Goal: Task Accomplishment & Management: Use online tool/utility

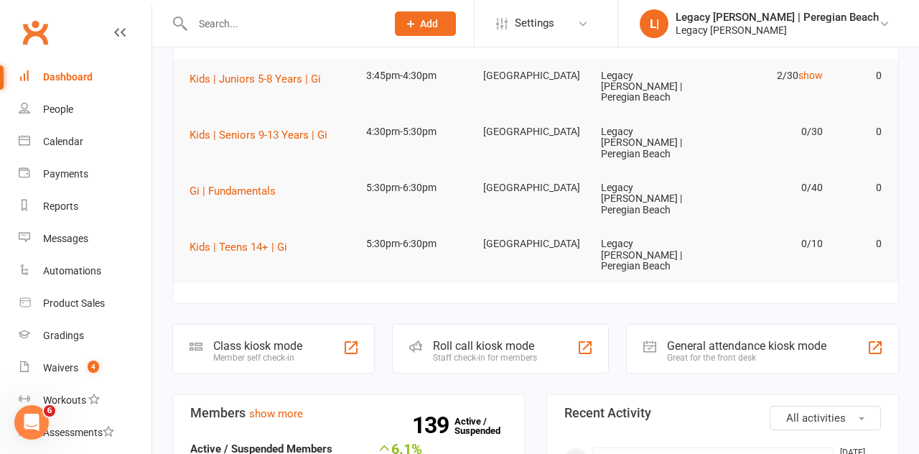
click at [309, 324] on div "Class kiosk mode Member self check-in" at bounding box center [273, 349] width 202 height 50
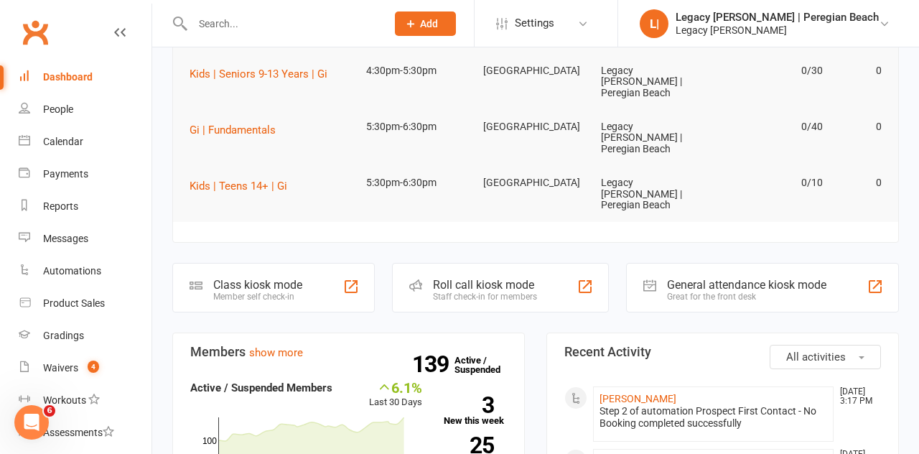
scroll to position [222, 0]
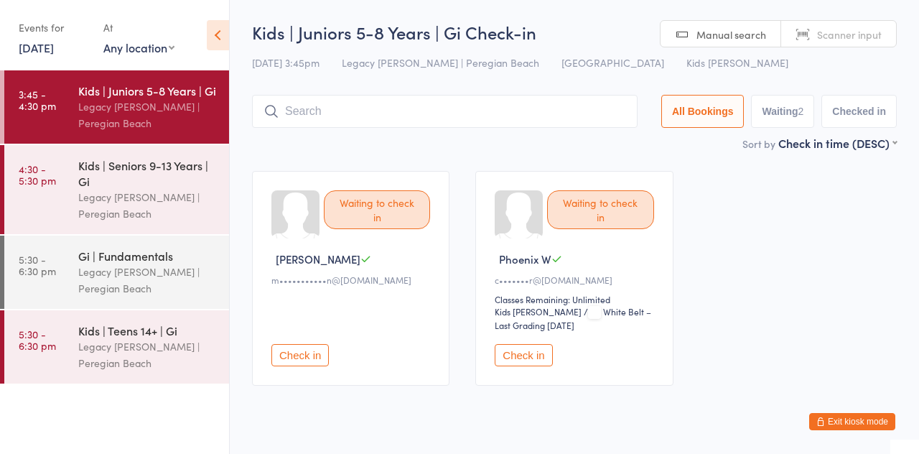
click at [330, 113] on input "search" at bounding box center [444, 111] width 385 height 33
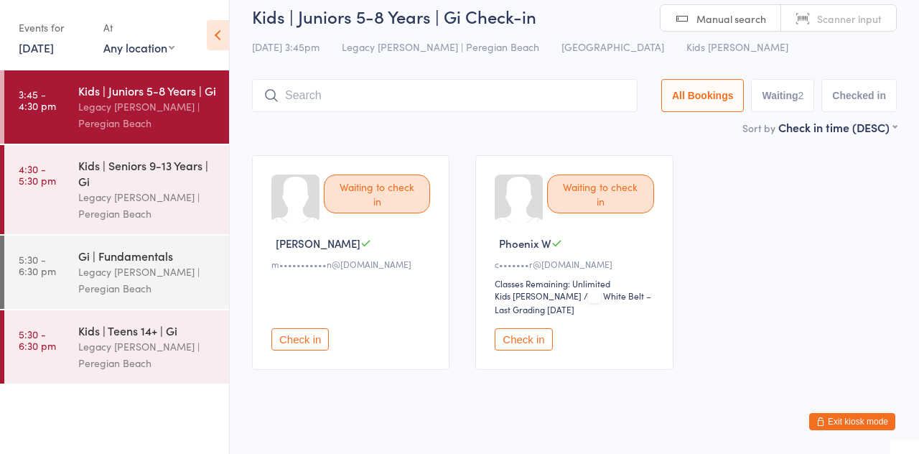
scroll to position [30, 0]
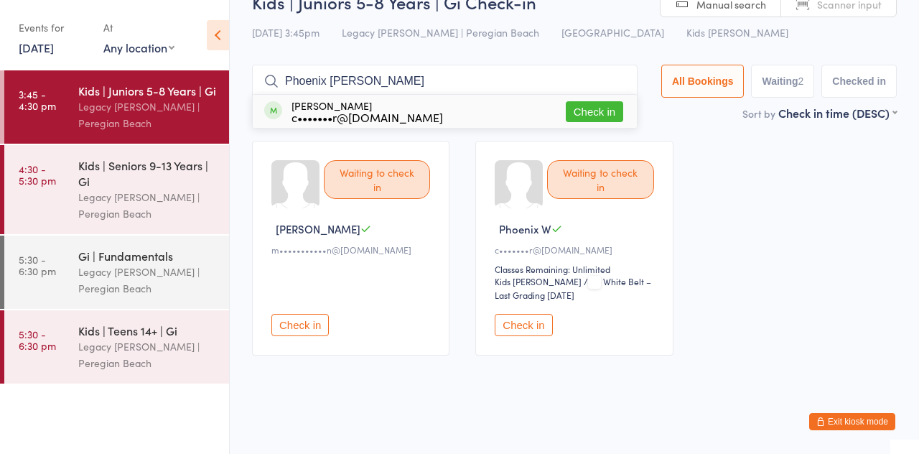
type input "Phoenix walker"
click at [604, 111] on button "Check in" at bounding box center [594, 111] width 57 height 21
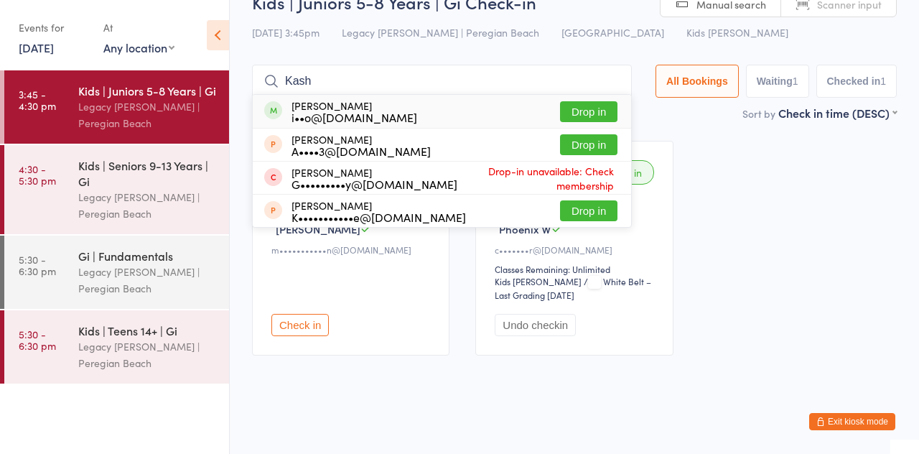
type input "Kash"
click at [600, 113] on button "Drop in" at bounding box center [588, 111] width 57 height 21
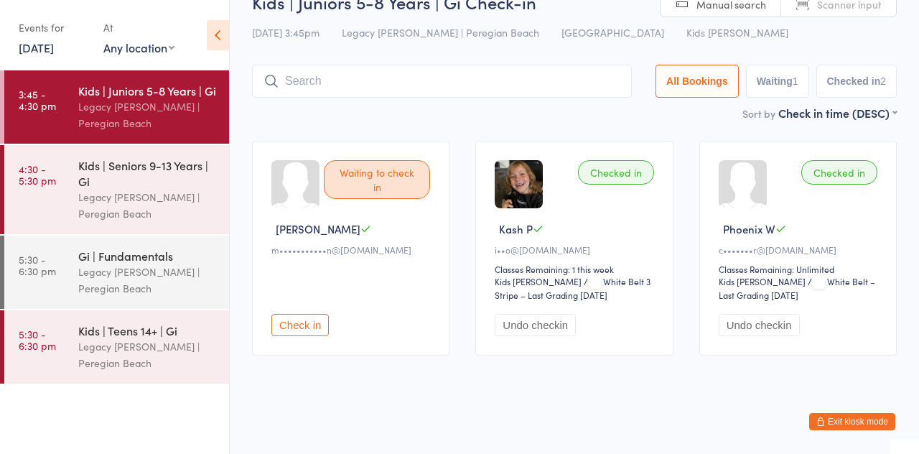
click at [425, 77] on input "search" at bounding box center [442, 81] width 380 height 33
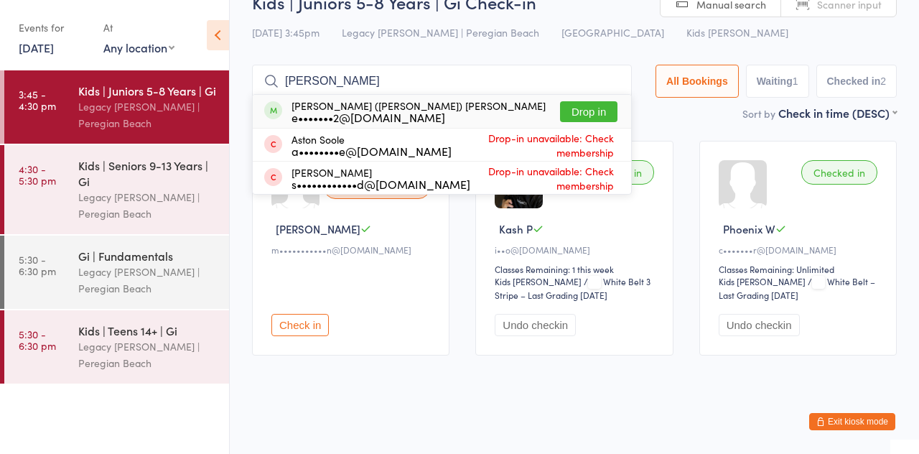
type input "Solomon"
click at [603, 111] on button "Drop in" at bounding box center [588, 111] width 57 height 21
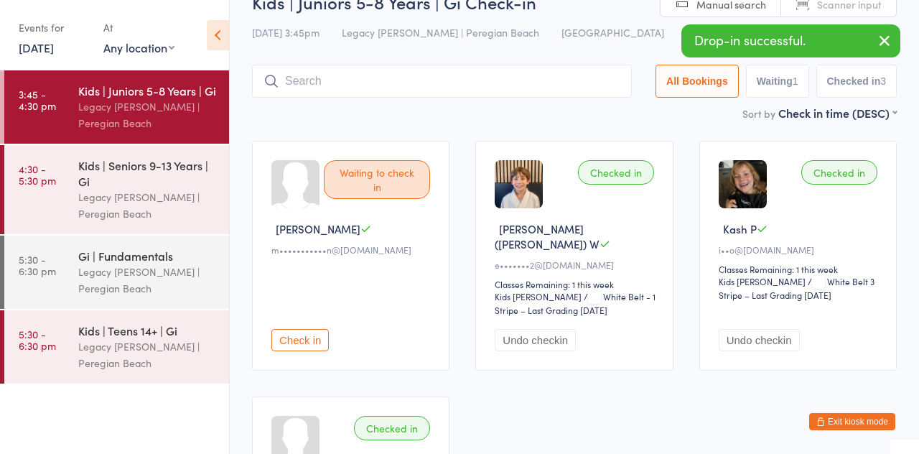
click at [672, 120] on div "Sort by Check in time (DESC) First name (ASC) First name (DESC) Last name (ASC)…" at bounding box center [574, 113] width 645 height 16
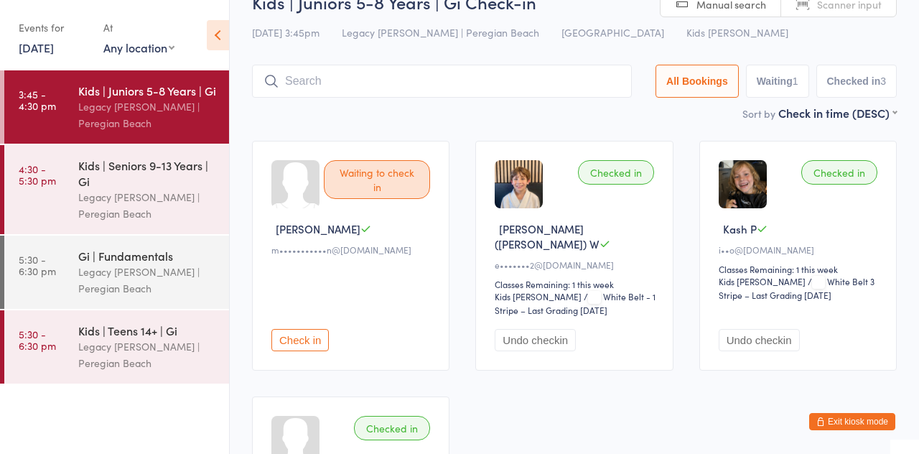
click at [540, 84] on input "search" at bounding box center [442, 81] width 380 height 33
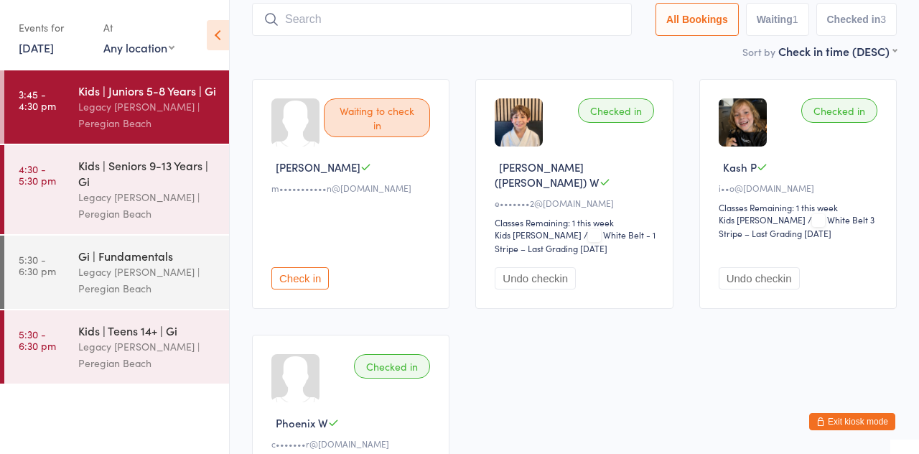
scroll to position [95, 0]
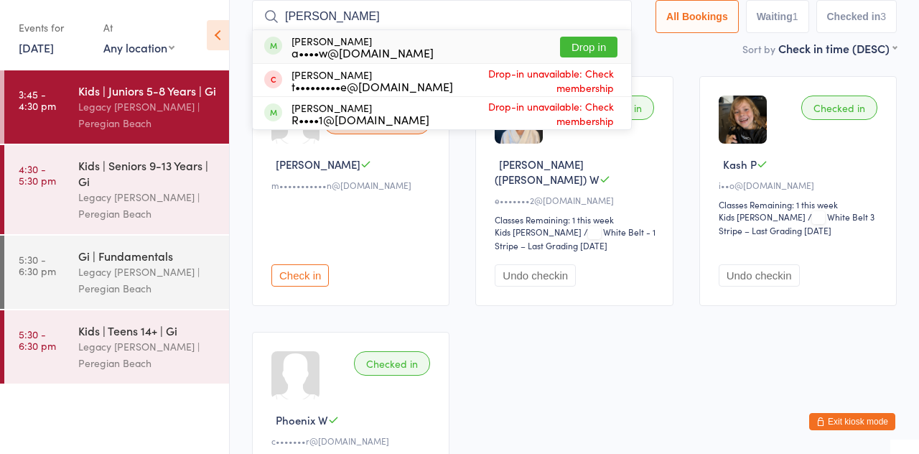
type input "Rowan"
click at [588, 52] on button "Drop in" at bounding box center [588, 47] width 57 height 21
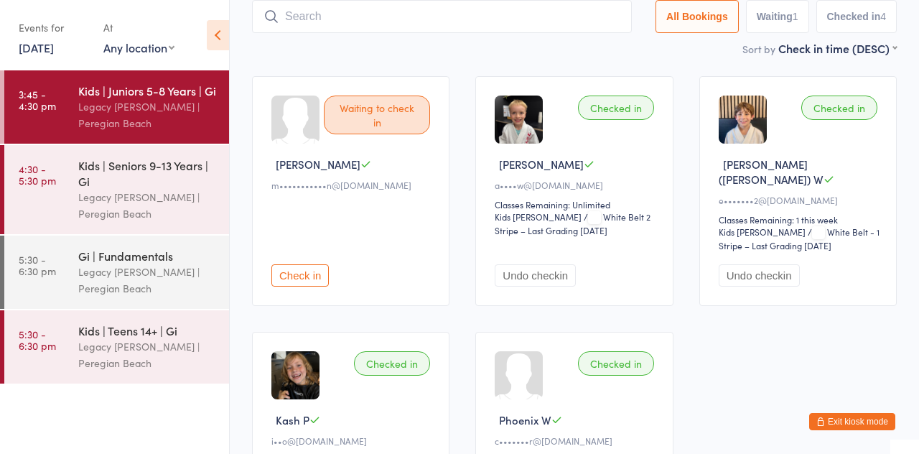
click at [128, 169] on div "Kids | Seniors 9-13 Years | Gi" at bounding box center [147, 173] width 139 height 32
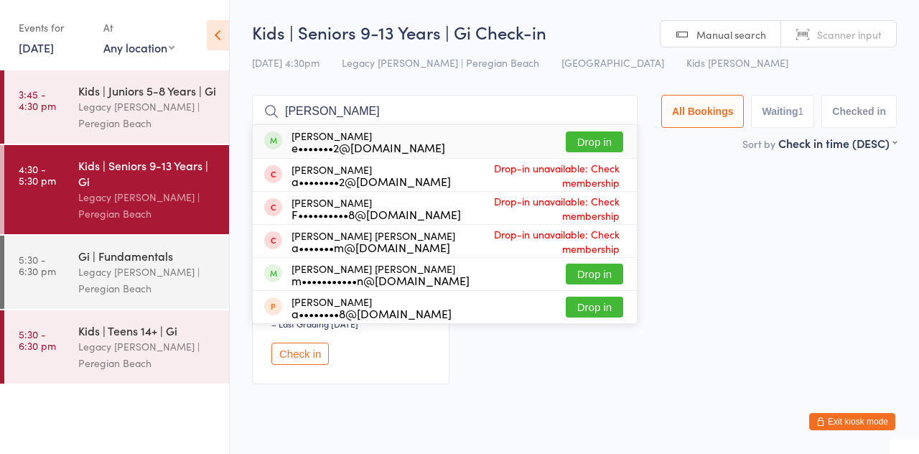
type input "Finn w"
click at [599, 135] on button "Drop in" at bounding box center [594, 141] width 57 height 21
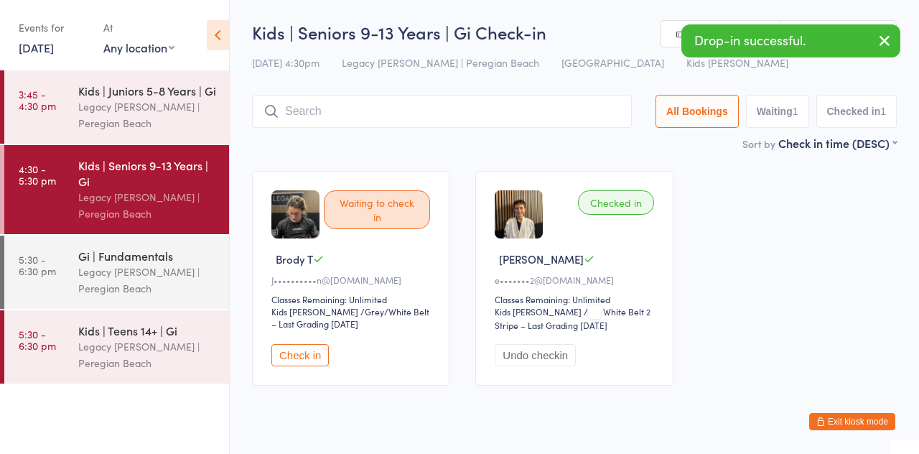
click at [515, 154] on main "Kids | Seniors 9-13 Years | Gi Check-in 16 Sep 4:30pm Legacy Jiu Jitsu | Peregi…" at bounding box center [574, 209] width 645 height 378
click at [131, 118] on div "Legacy [PERSON_NAME] | Peregian Beach" at bounding box center [147, 114] width 139 height 33
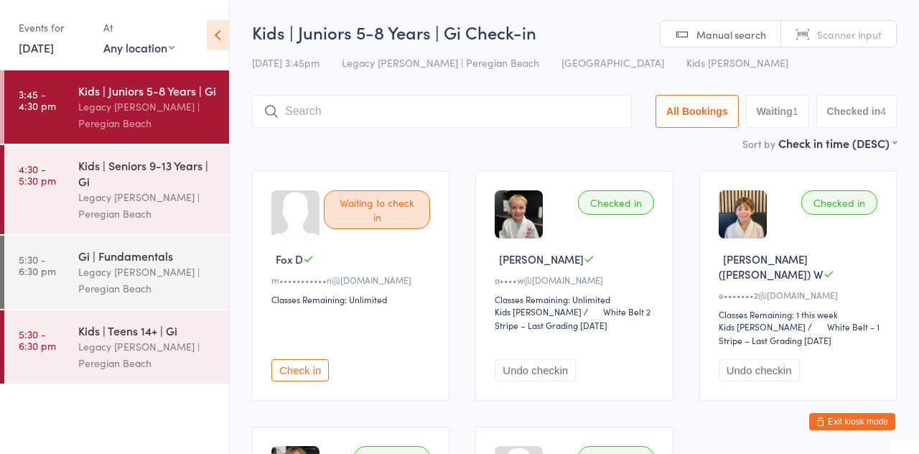
click at [157, 167] on div "Kids | Seniors 9-13 Years | Gi" at bounding box center [147, 173] width 139 height 32
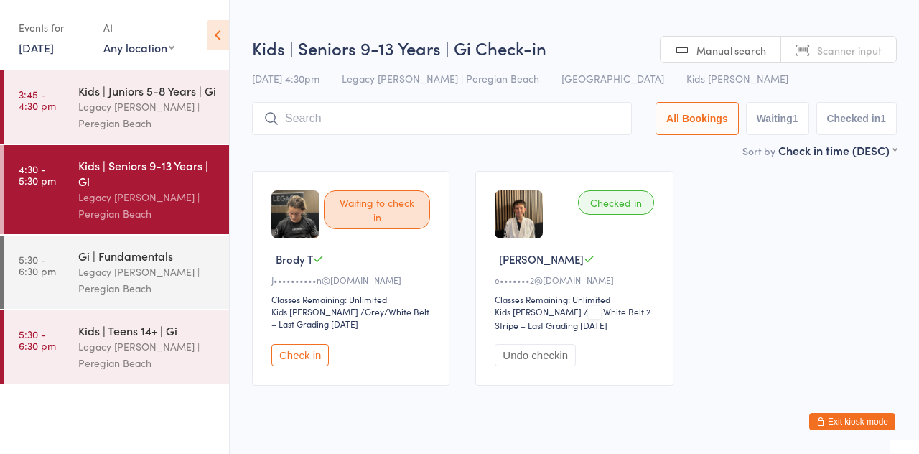
click at [299, 363] on button "Check in" at bounding box center [299, 355] width 57 height 22
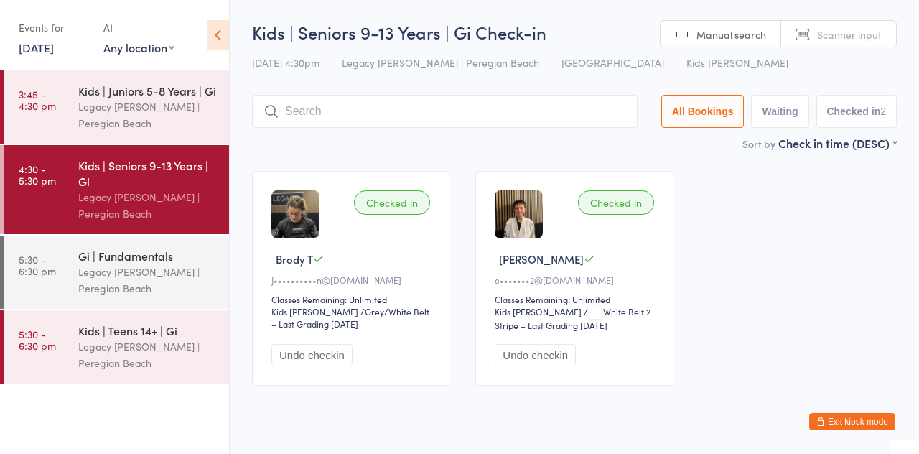
click at [367, 116] on input "search" at bounding box center [444, 111] width 385 height 33
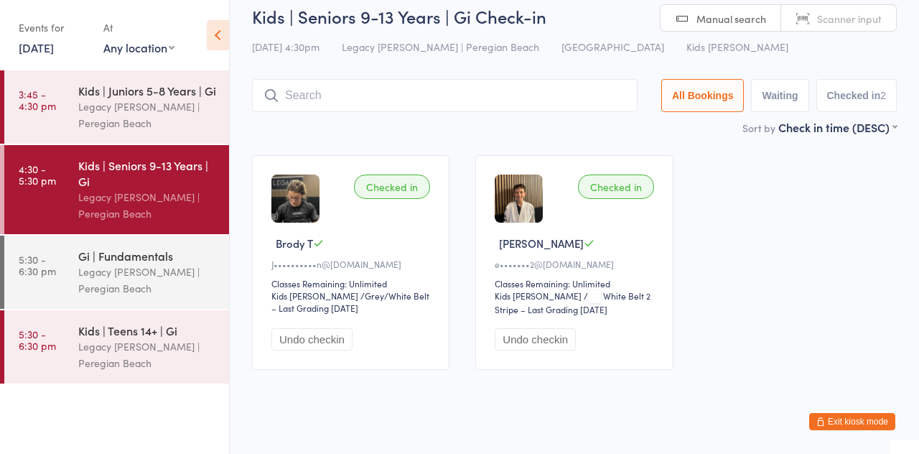
scroll to position [30, 0]
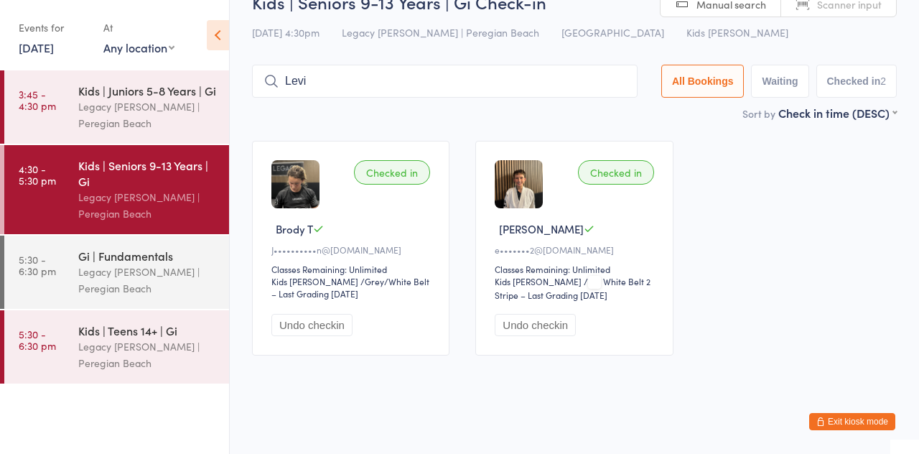
type input "Levi"
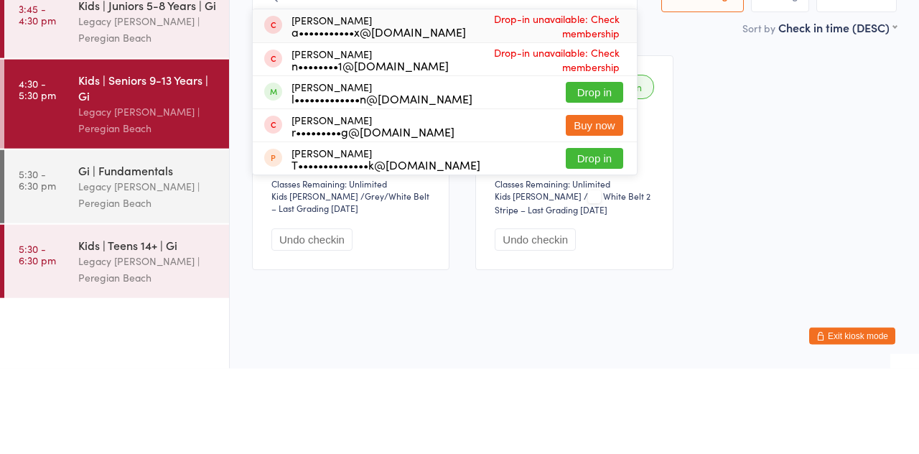
click at [607, 177] on button "Drop in" at bounding box center [594, 177] width 57 height 21
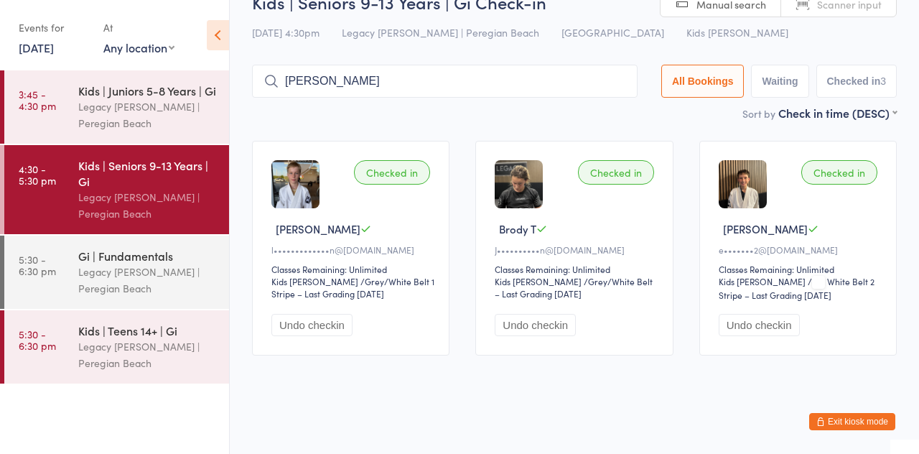
type input "Axel"
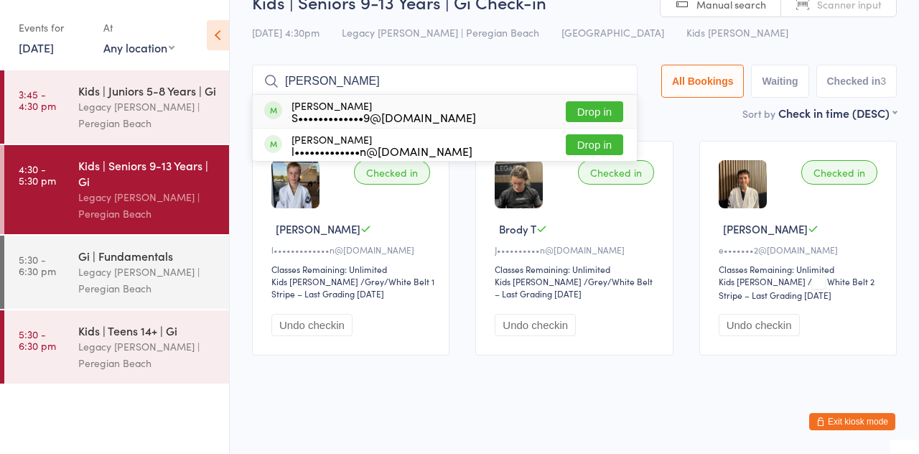
click at [617, 148] on button "Drop in" at bounding box center [594, 144] width 57 height 21
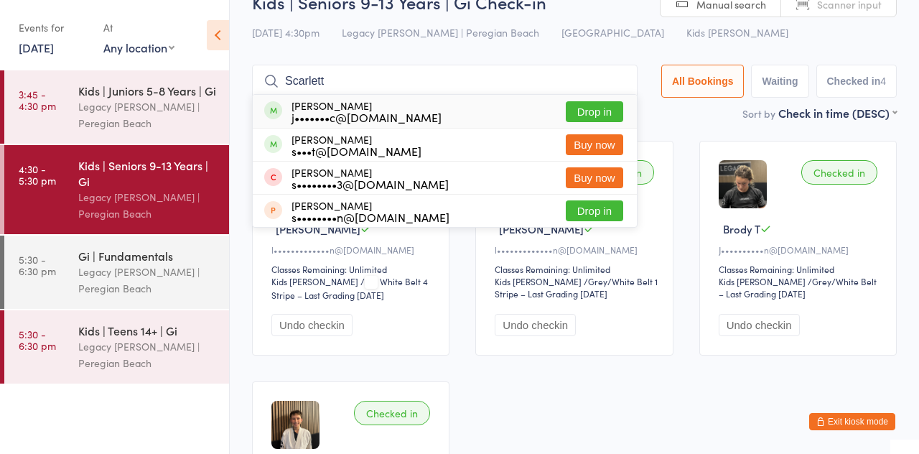
type input "Scarlett"
click at [623, 109] on button "Drop in" at bounding box center [594, 111] width 57 height 21
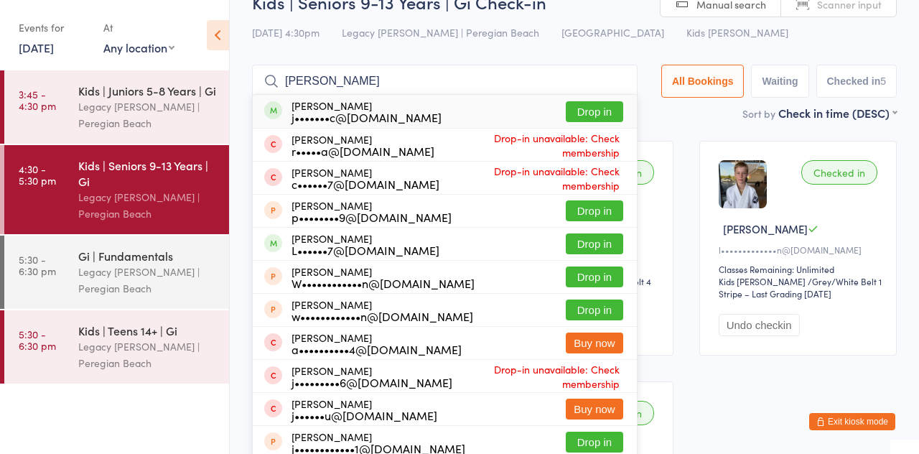
scroll to position [29, 0]
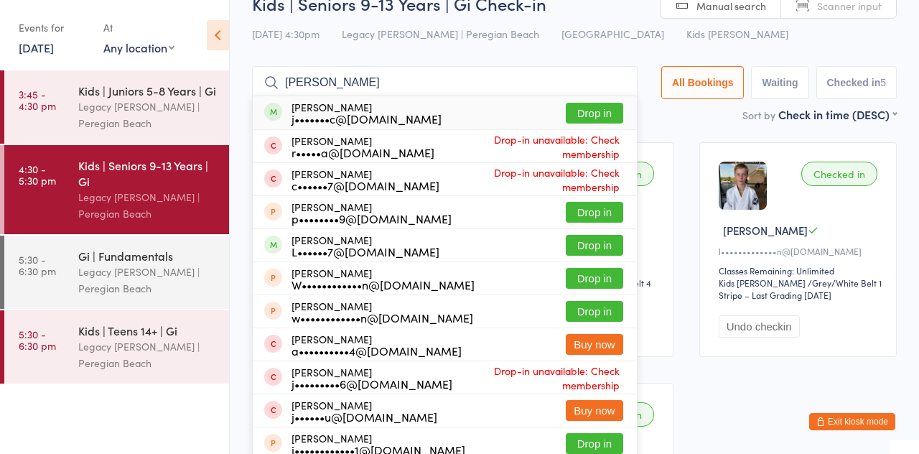
type input "Jack b"
click at [601, 121] on button "Drop in" at bounding box center [594, 113] width 57 height 21
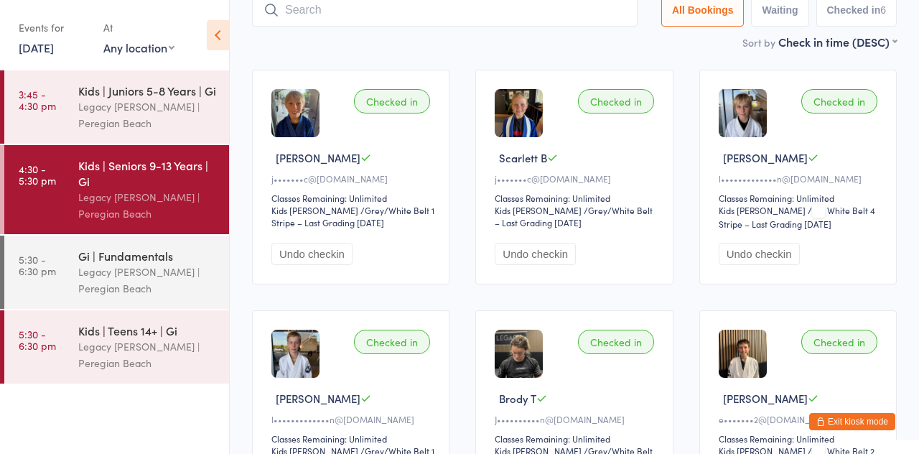
scroll to position [0, 0]
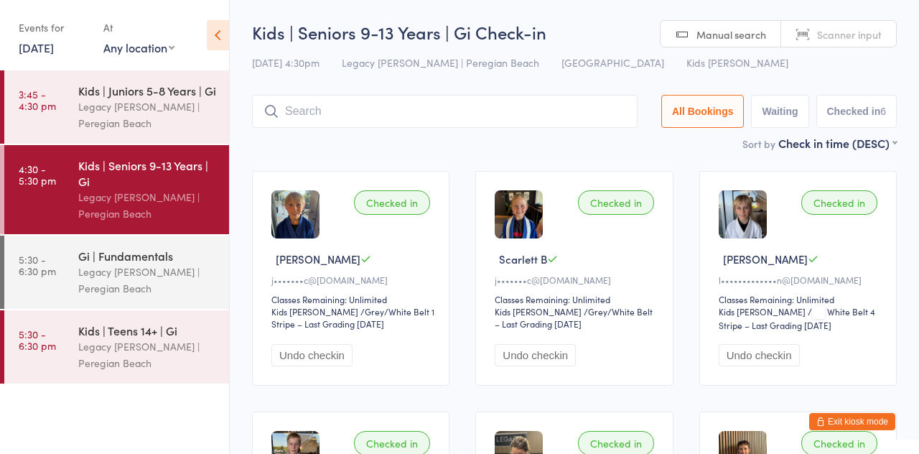
click at [125, 108] on div "Legacy [PERSON_NAME] | Peregian Beach" at bounding box center [147, 114] width 139 height 33
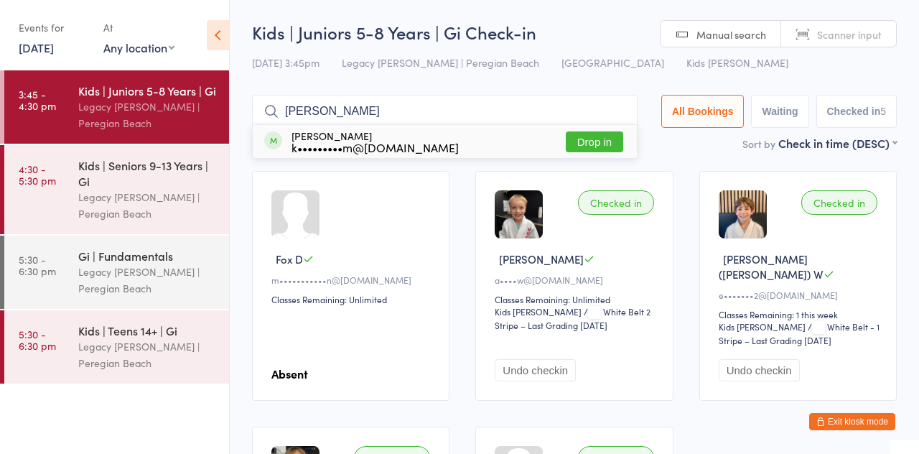
type input "Taylor"
click at [613, 149] on button "Drop in" at bounding box center [594, 141] width 57 height 21
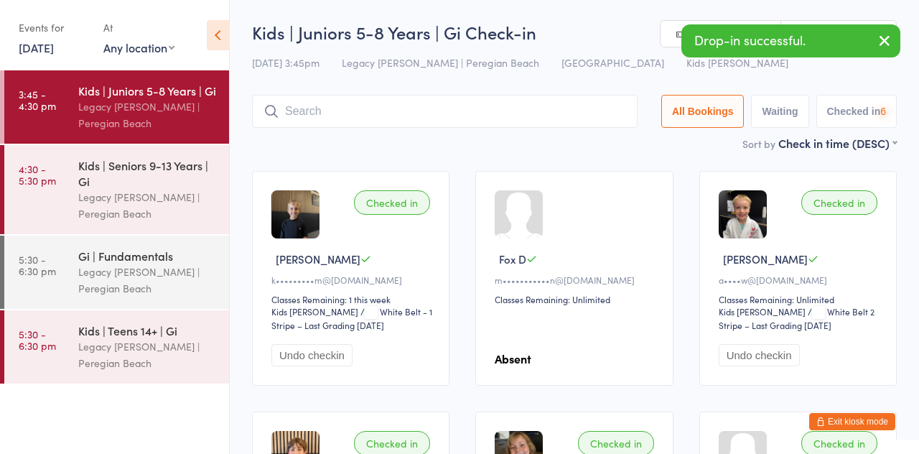
click at [155, 159] on div "Kids | Seniors 9-13 Years | Gi" at bounding box center [147, 173] width 139 height 32
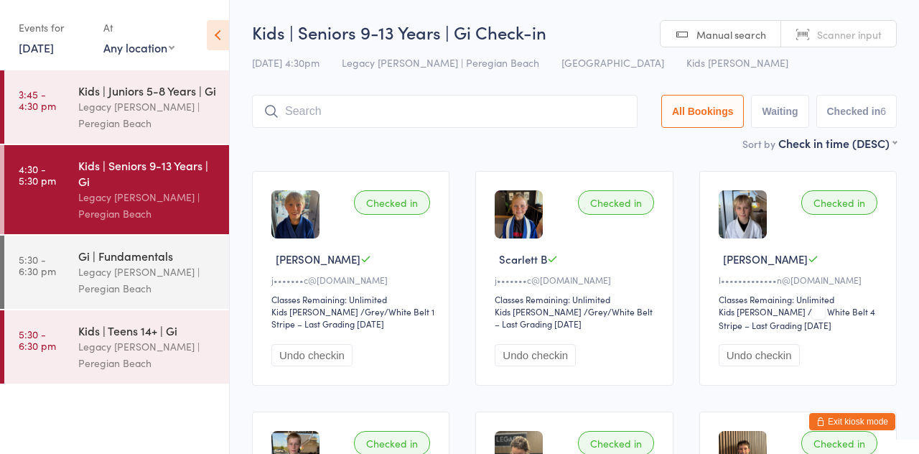
click at [417, 118] on input "search" at bounding box center [444, 111] width 385 height 33
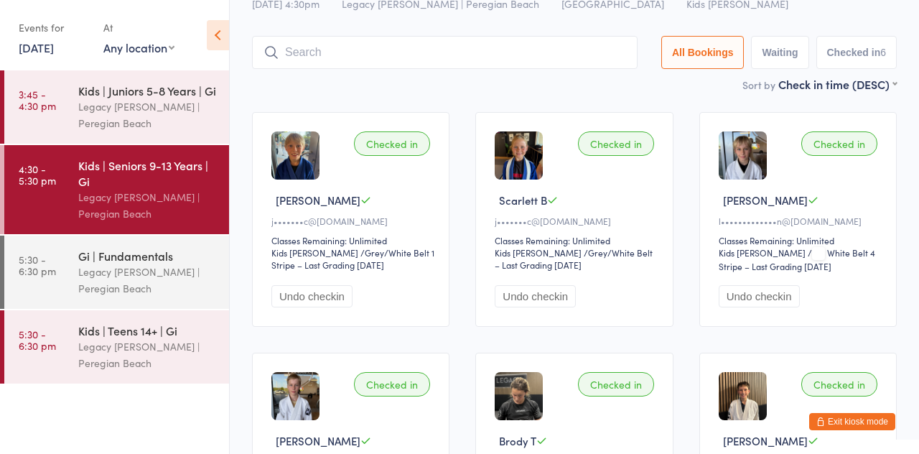
scroll to position [95, 0]
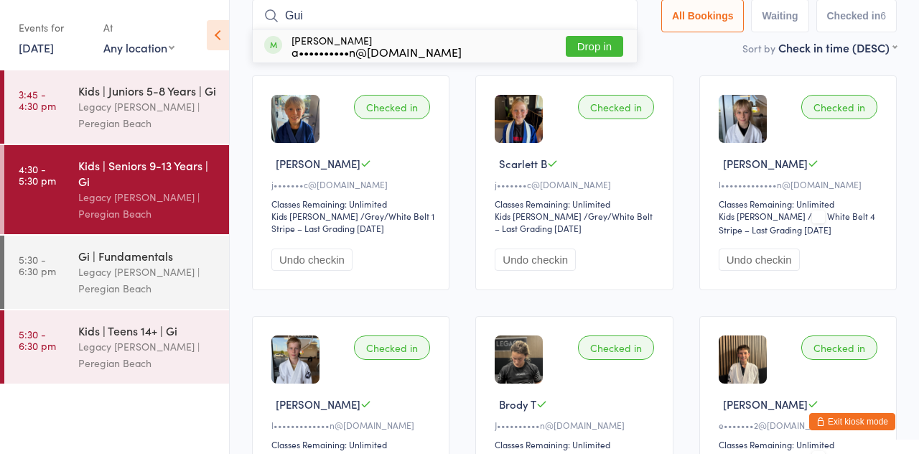
type input "Gui"
click at [606, 54] on button "Drop in" at bounding box center [594, 46] width 57 height 21
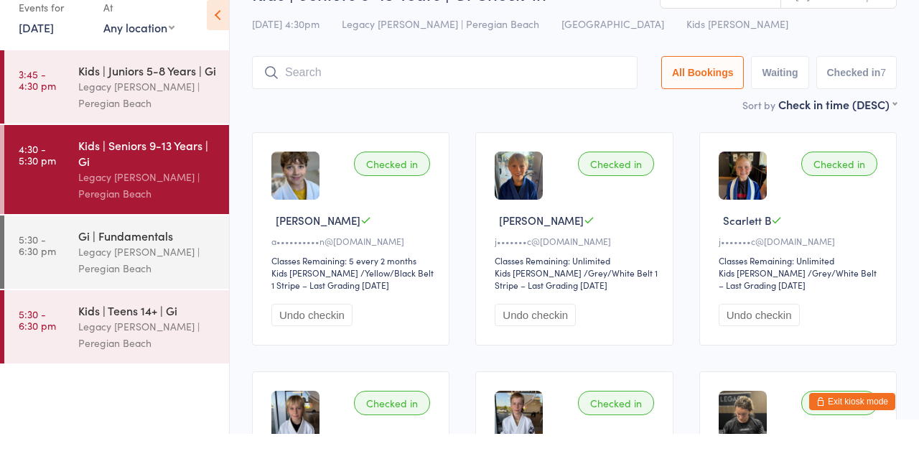
scroll to position [19, 0]
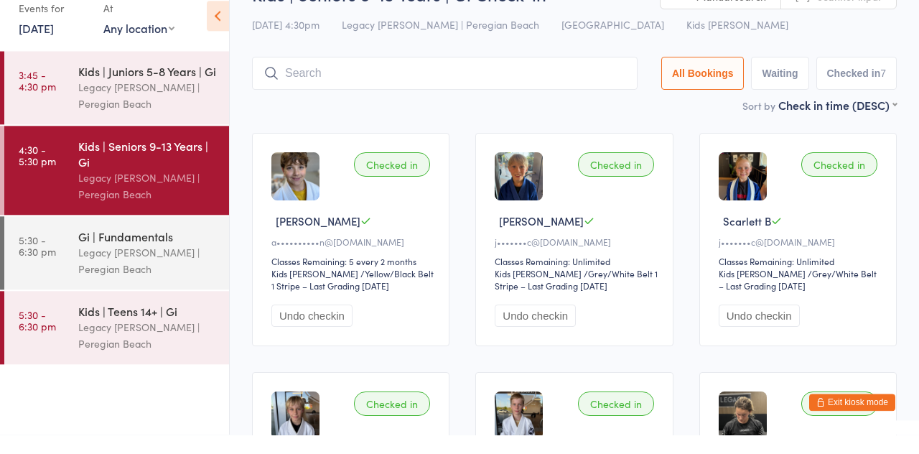
type input "A"
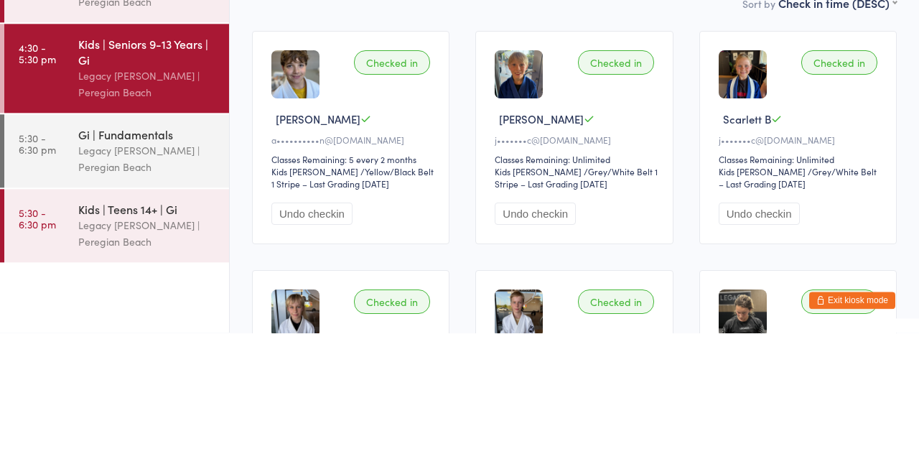
click at [142, 274] on div "Legacy [PERSON_NAME] | Peregian Beach" at bounding box center [147, 279] width 139 height 33
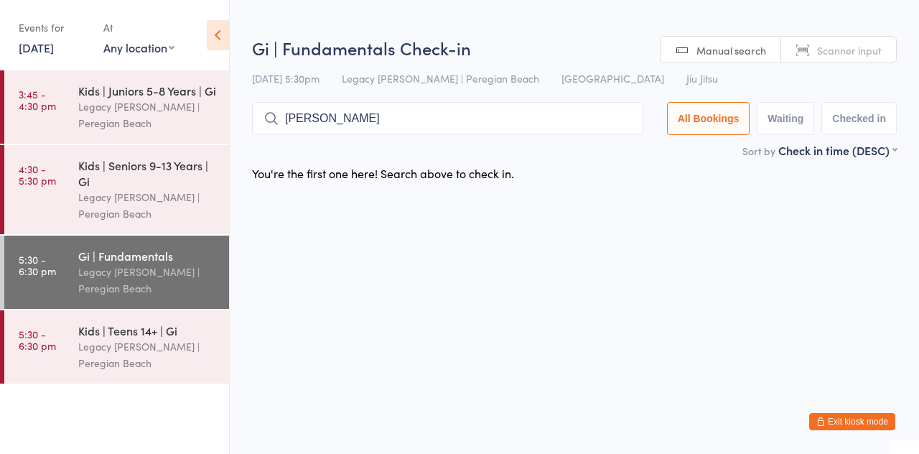
type input "Andy"
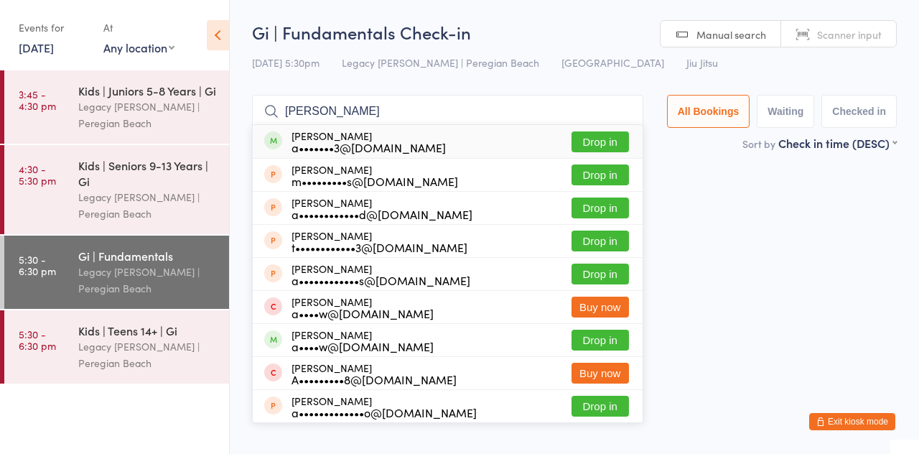
click at [617, 142] on button "Drop in" at bounding box center [599, 141] width 57 height 21
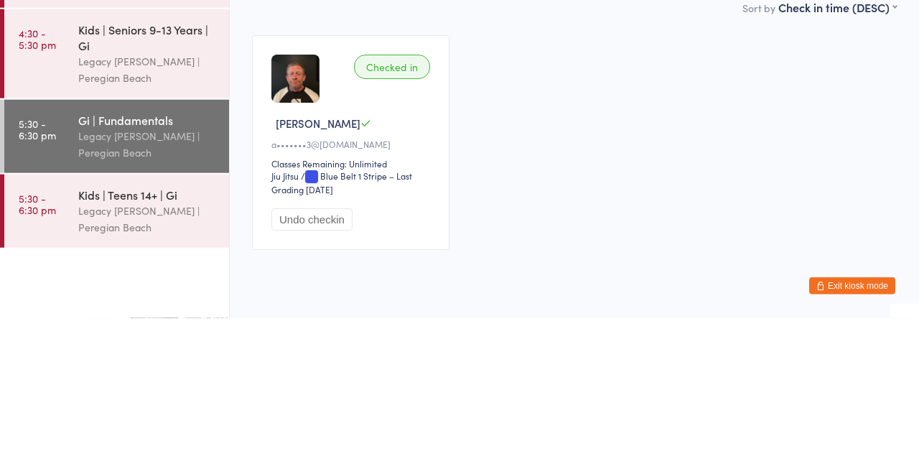
click at [173, 270] on div "Legacy [PERSON_NAME] | Peregian Beach" at bounding box center [147, 279] width 139 height 33
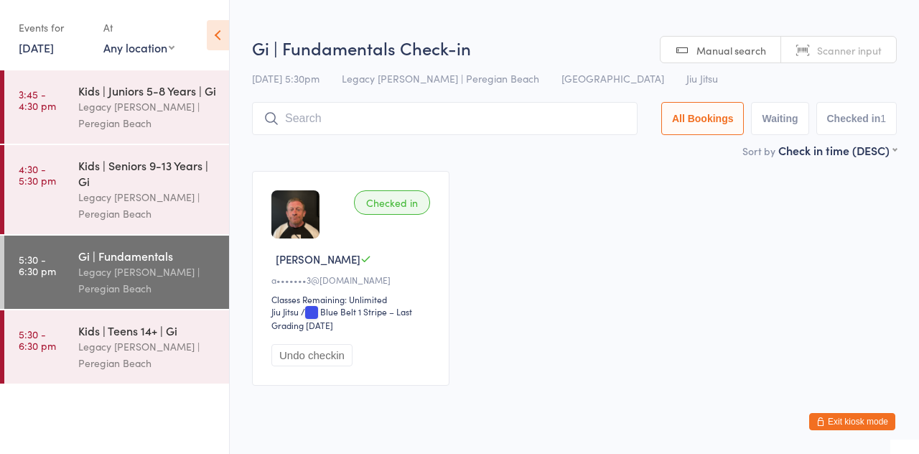
click at [492, 115] on input "search" at bounding box center [444, 118] width 385 height 33
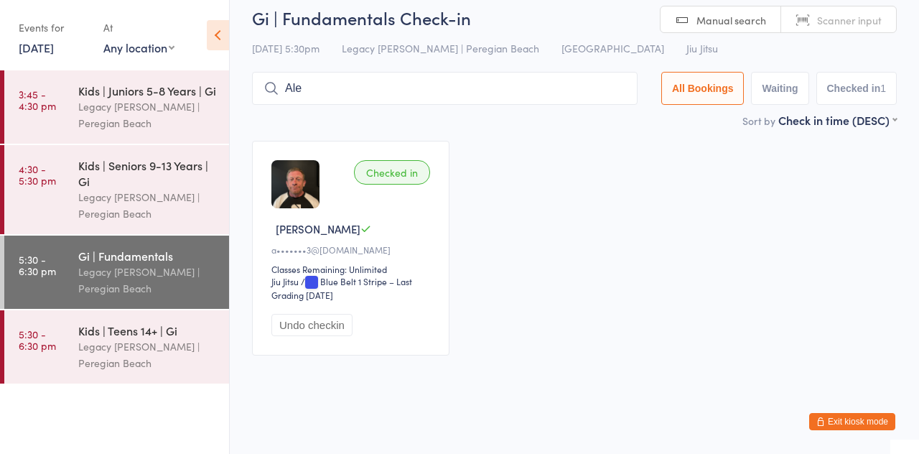
scroll to position [14, 0]
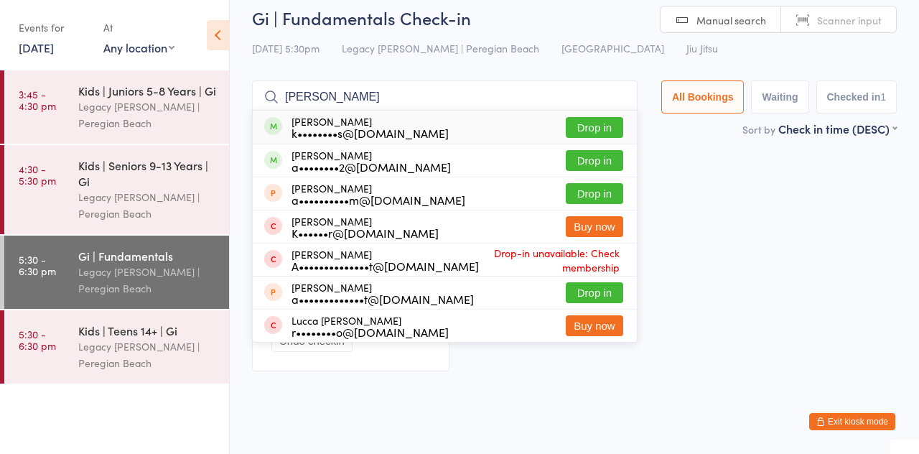
type input "Alex s"
click at [611, 167] on button "Drop in" at bounding box center [594, 160] width 57 height 21
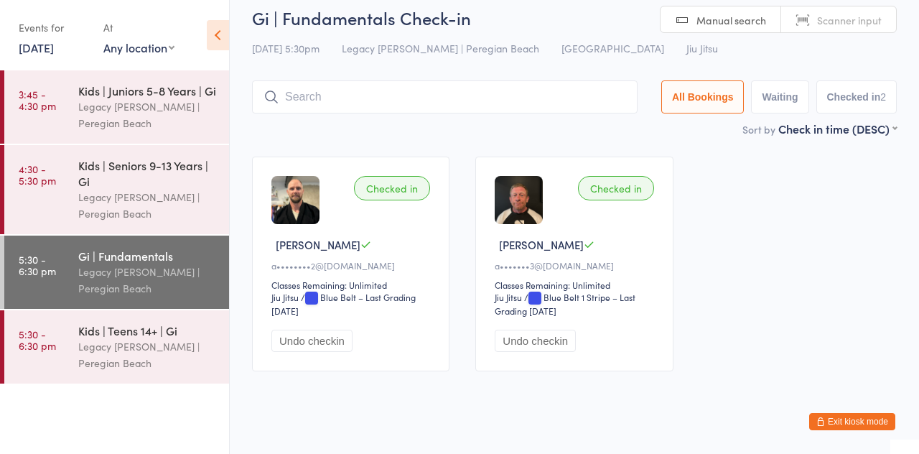
click at [764, 151] on div "Checked in Alex S a••••••••2@gmail.com Classes Remaining: Unlimited Jiu Jitsu J…" at bounding box center [574, 264] width 670 height 240
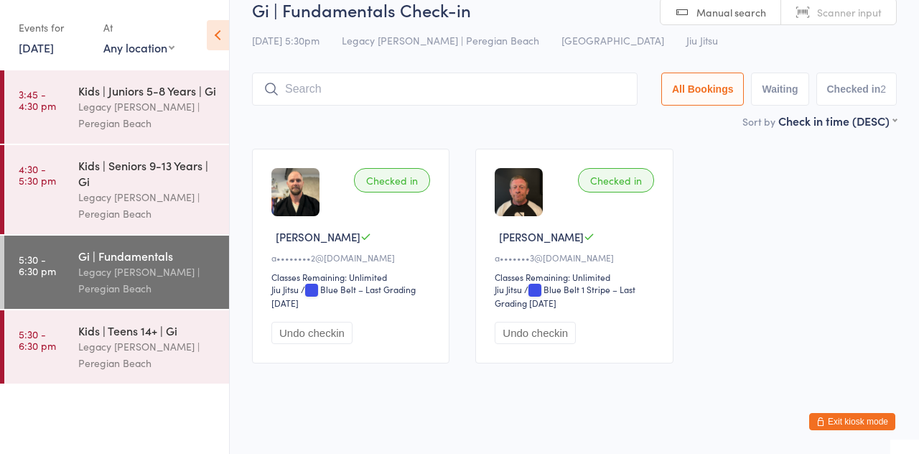
click at [390, 319] on div "Checked in Alex S a••••••••2@gmail.com Classes Remaining: Unlimited Jiu Jitsu J…" at bounding box center [350, 256] width 197 height 215
click at [293, 200] on img at bounding box center [295, 192] width 48 height 48
click at [293, 245] on div "Checked in Alex S a••••••••2@gmail.com Classes Remaining: Unlimited Jiu Jitsu J…" at bounding box center [350, 256] width 197 height 215
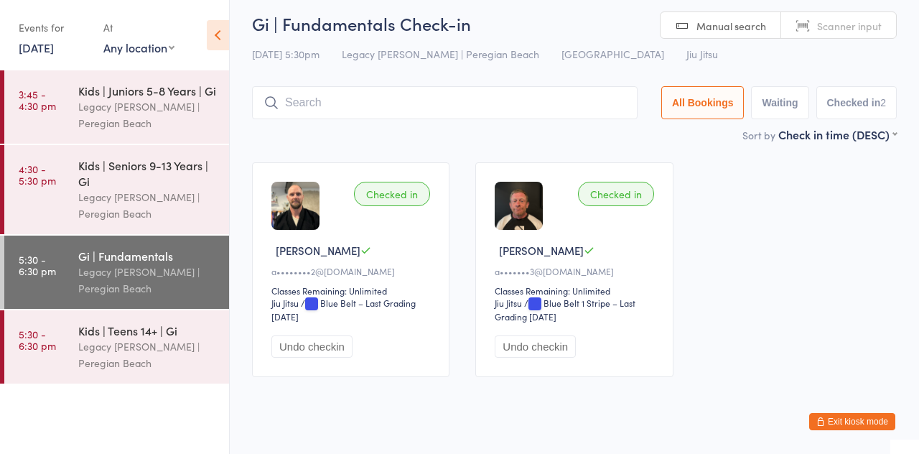
scroll to position [0, 0]
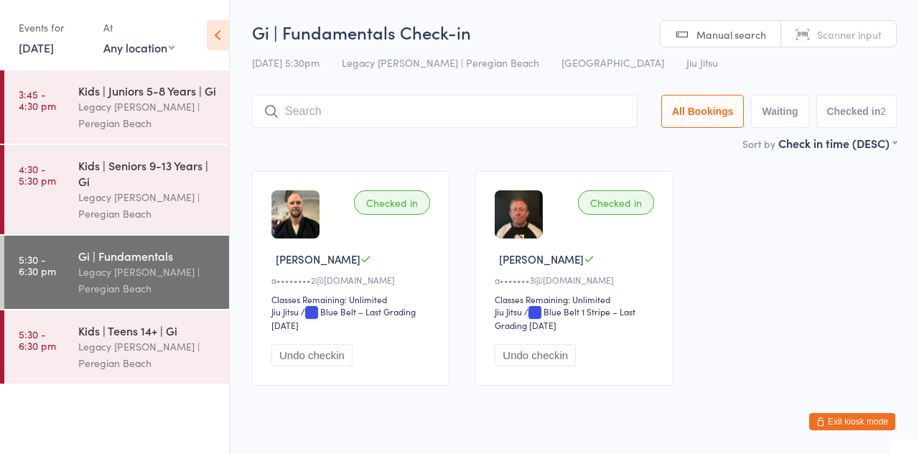
click at [861, 426] on button "Exit kiosk mode" at bounding box center [852, 421] width 86 height 17
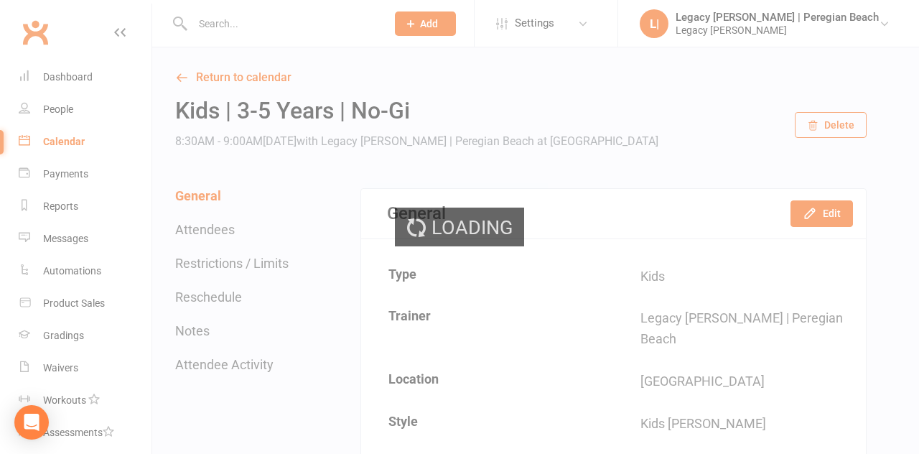
click at [240, 33] on div at bounding box center [274, 23] width 204 height 47
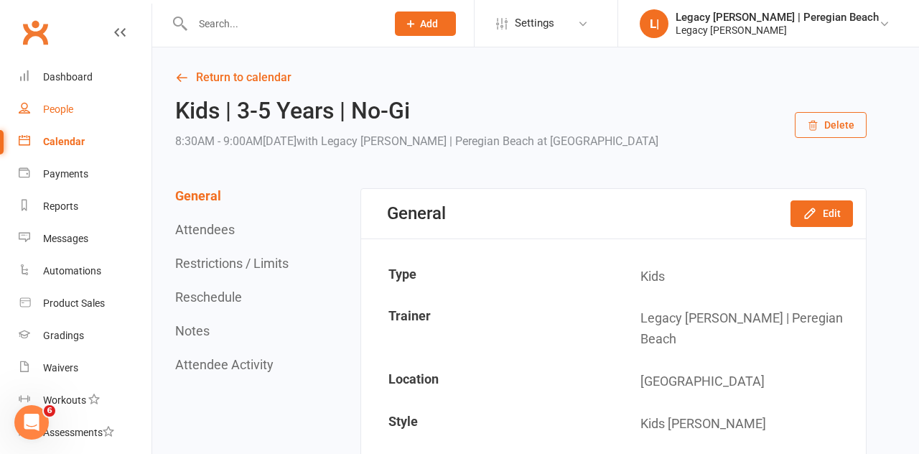
click at [76, 120] on link "People" at bounding box center [85, 109] width 133 height 32
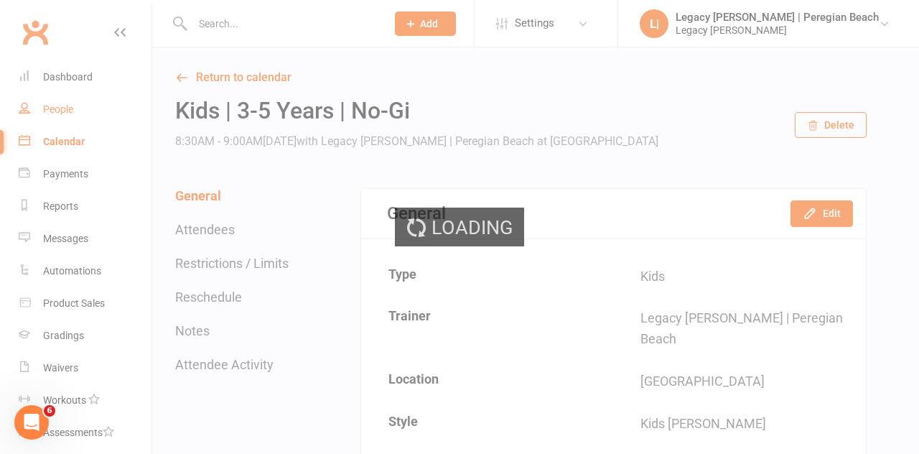
select select "100"
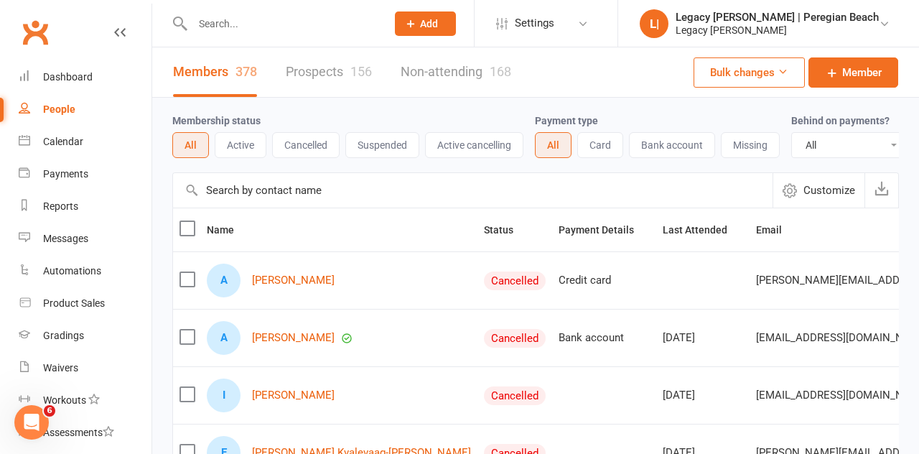
click at [234, 27] on input "text" at bounding box center [282, 24] width 188 height 20
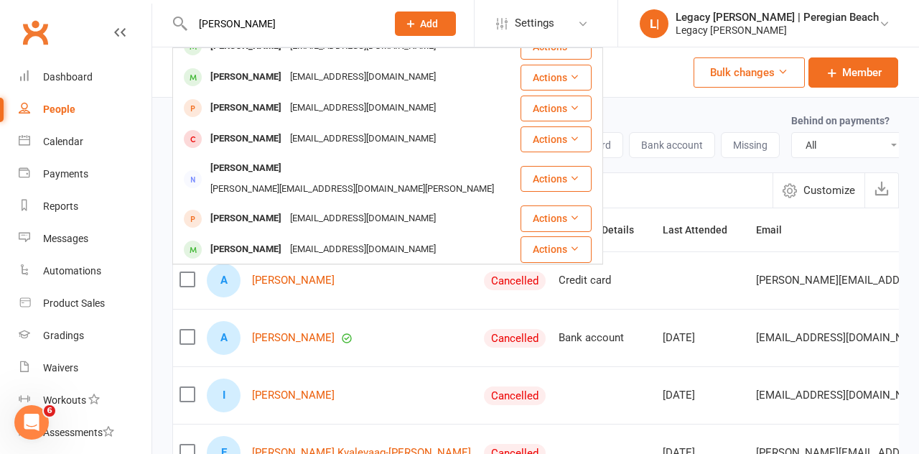
scroll to position [16, 0]
type input "Alex"
click at [296, 90] on div "Alex Schmidt akschmidt2@gmail.com" at bounding box center [346, 78] width 345 height 29
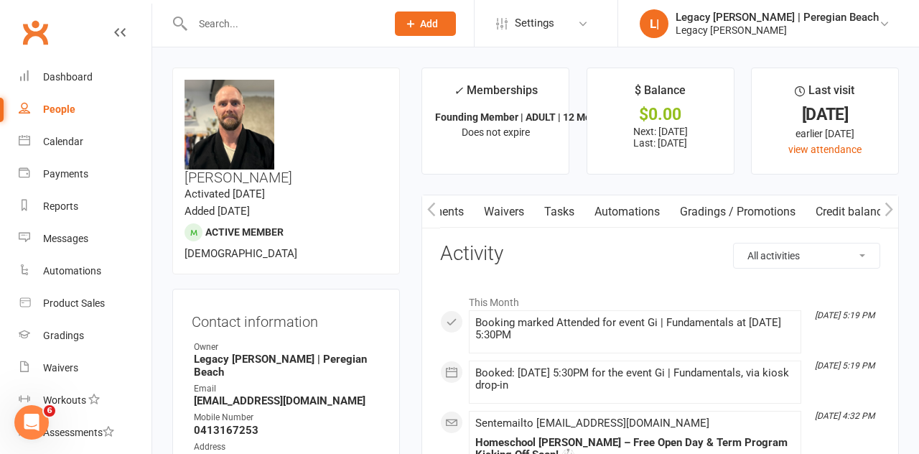
scroll to position [0, 266]
click at [739, 222] on link "Gradings / Promotions" at bounding box center [738, 211] width 136 height 33
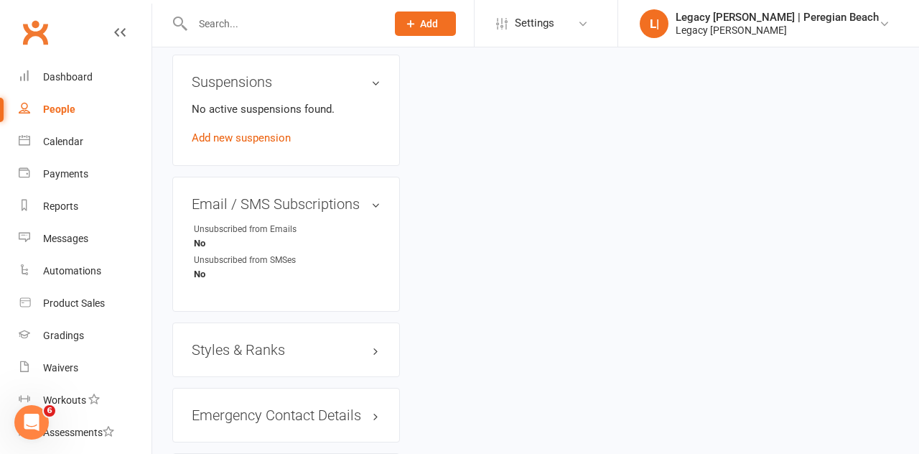
scroll to position [1034, 0]
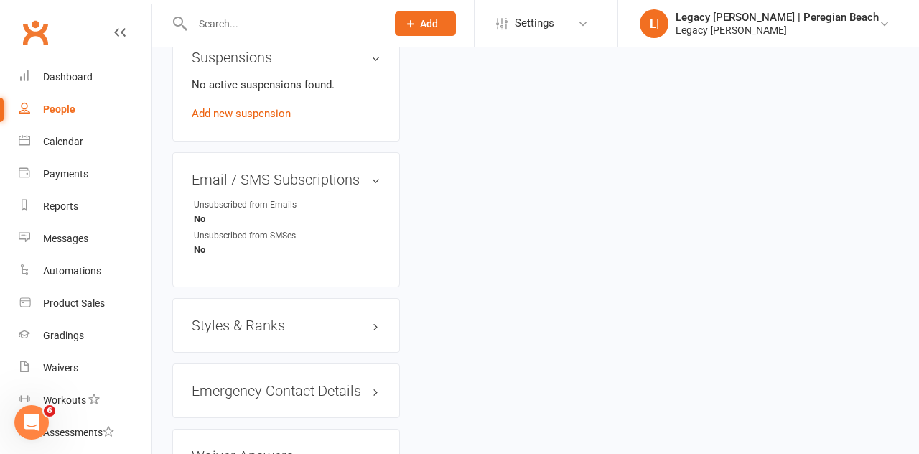
click at [372, 317] on h3 "Styles & Ranks" at bounding box center [286, 325] width 189 height 16
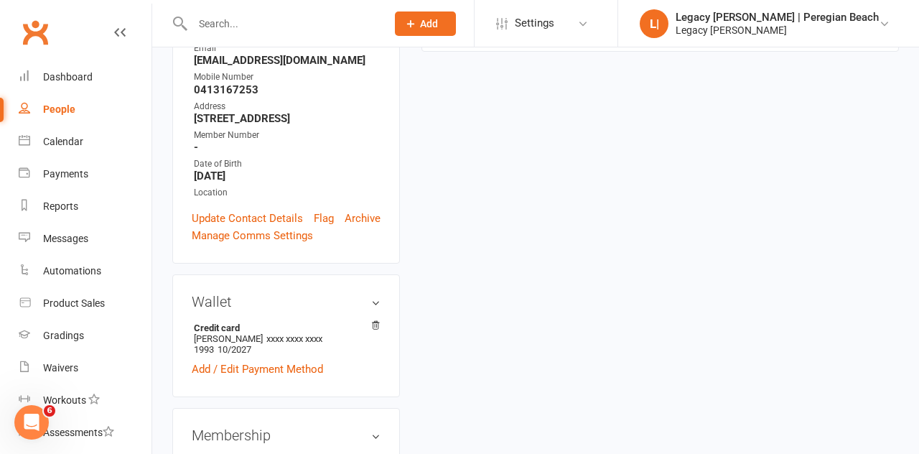
scroll to position [0, 0]
